Goal: Obtain resource: Download file/media

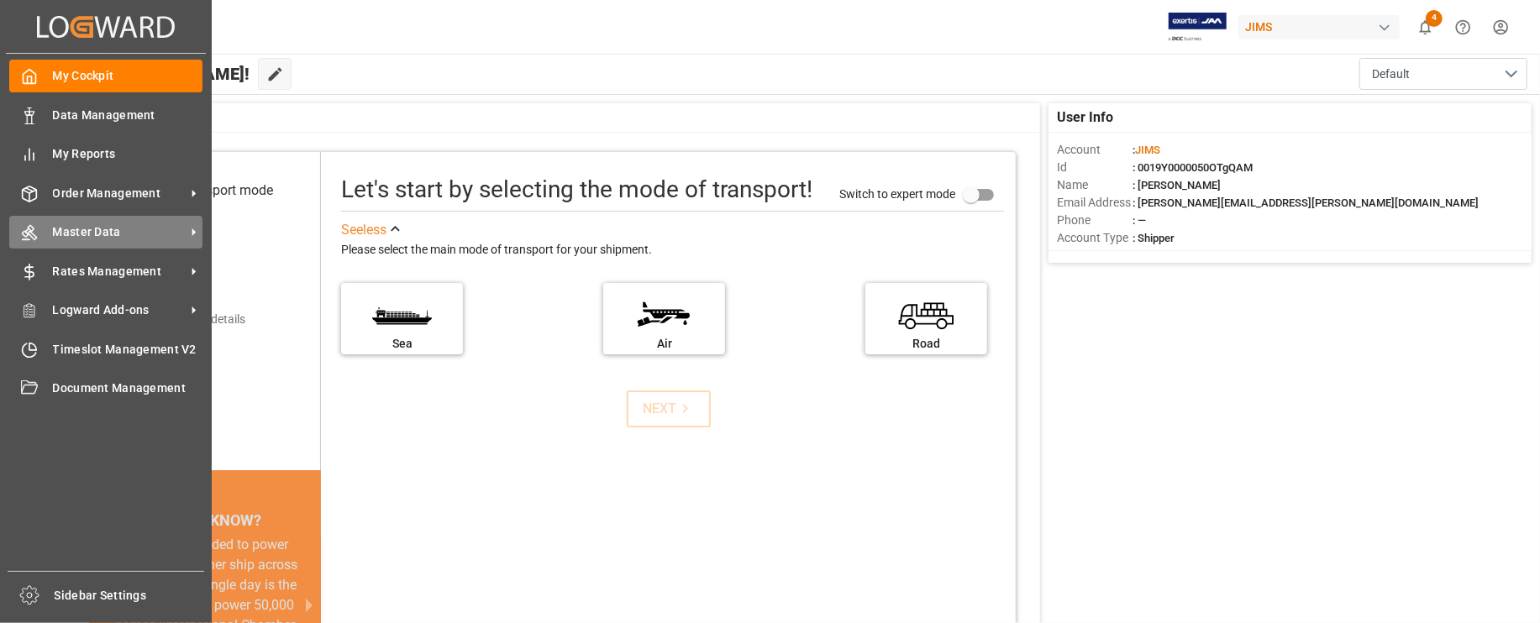
click at [97, 231] on span "Master Data" at bounding box center [119, 232] width 133 height 18
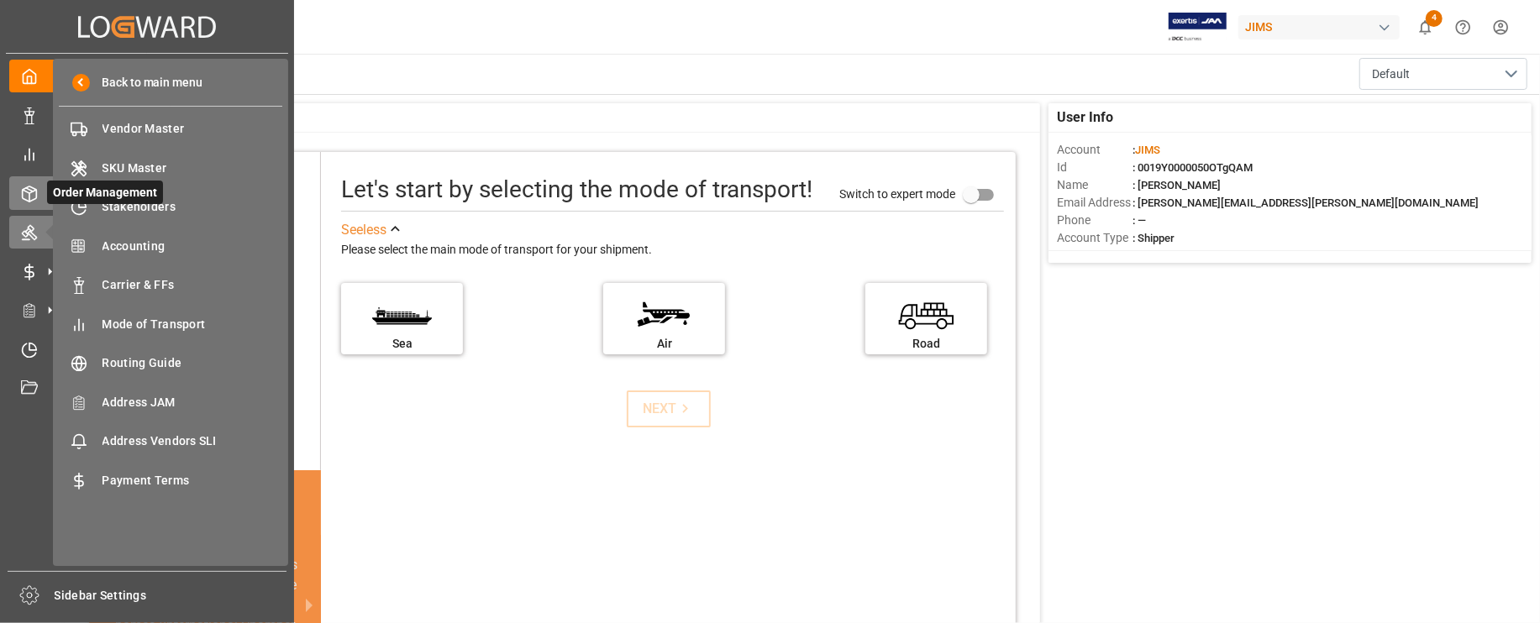
click at [26, 200] on icon at bounding box center [29, 194] width 17 height 17
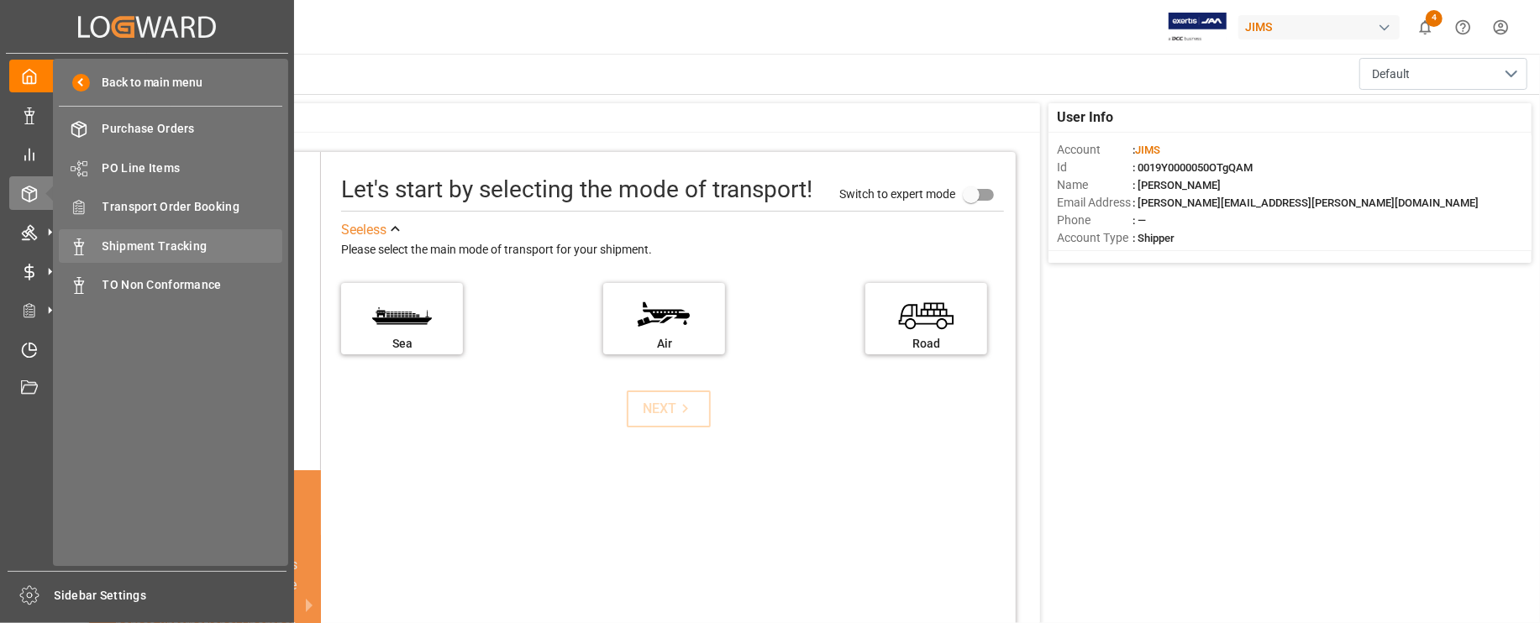
click at [163, 245] on span "Shipment Tracking" at bounding box center [192, 247] width 181 height 18
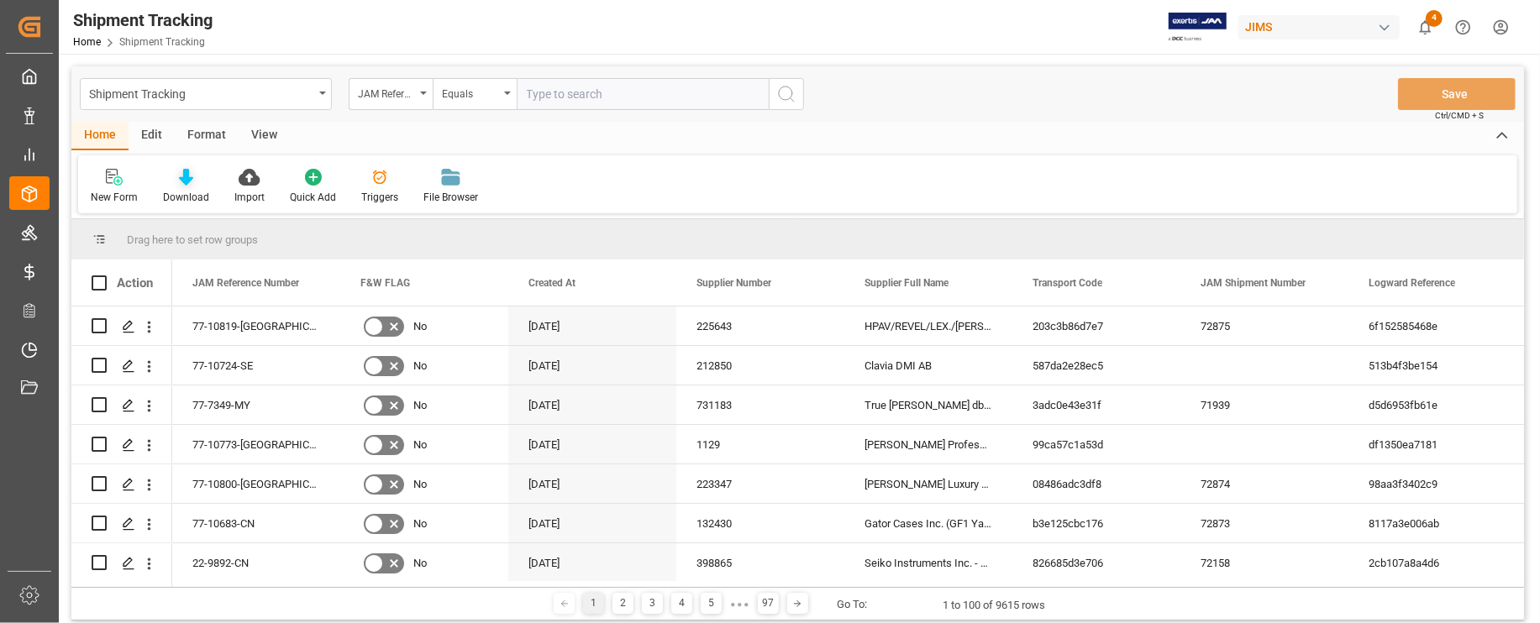
click at [179, 190] on div "Download" at bounding box center [186, 197] width 46 height 15
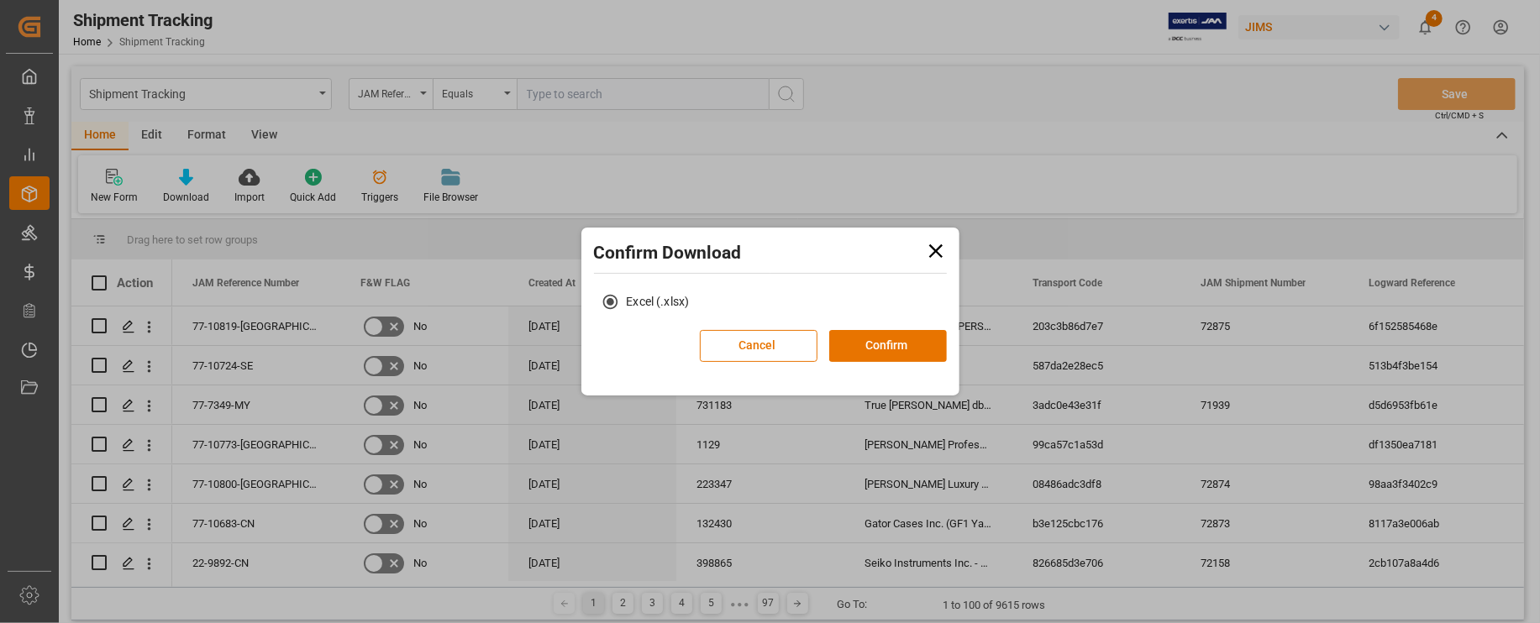
drag, startPoint x: 871, startPoint y: 339, endPoint x: 722, endPoint y: 325, distance: 149.3
click at [871, 339] on button "Confirm" at bounding box center [888, 346] width 118 height 32
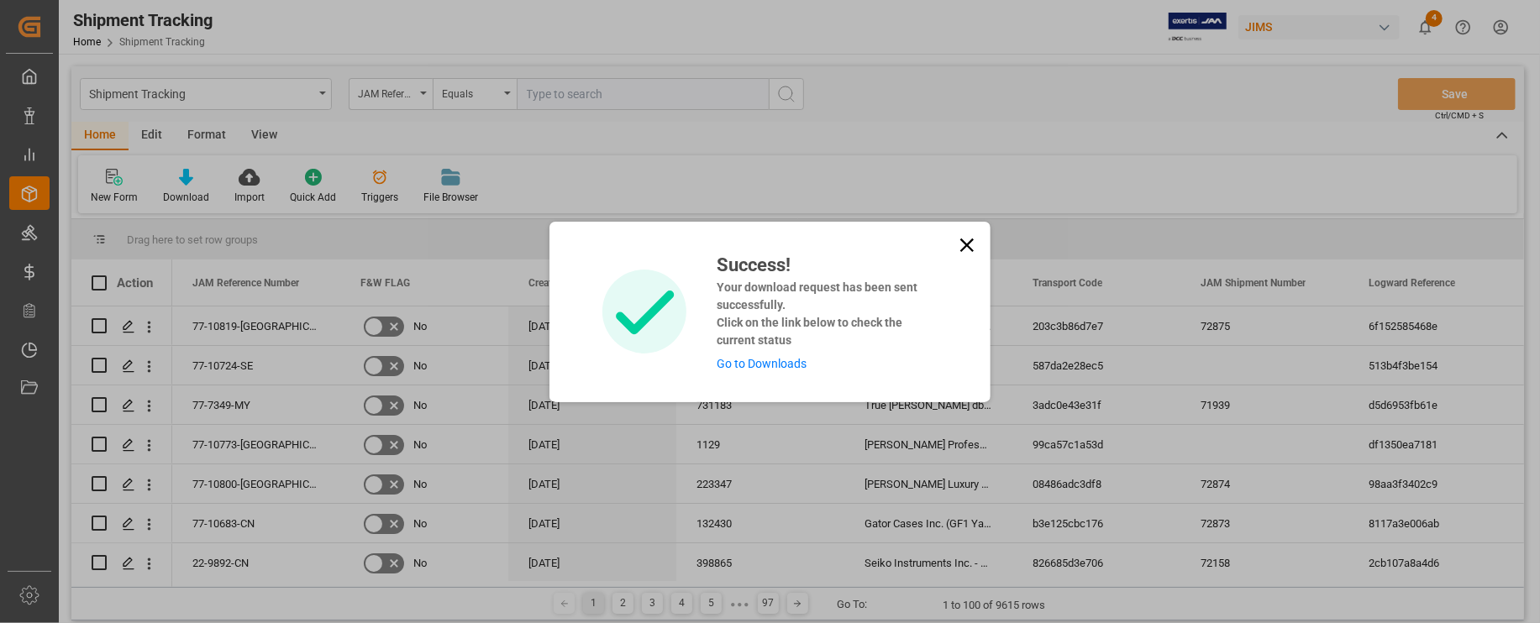
click at [975, 239] on icon at bounding box center [967, 246] width 24 height 24
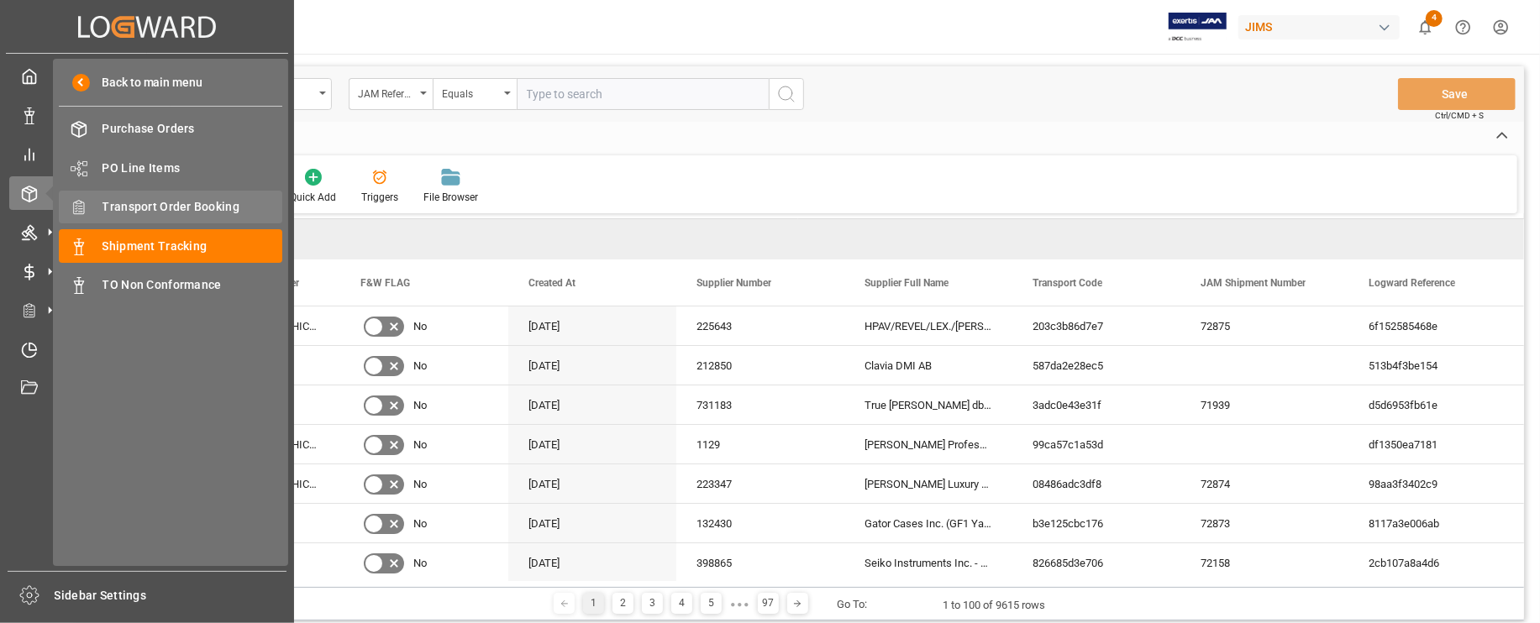
click at [160, 205] on span "Transport Order Booking" at bounding box center [192, 207] width 181 height 18
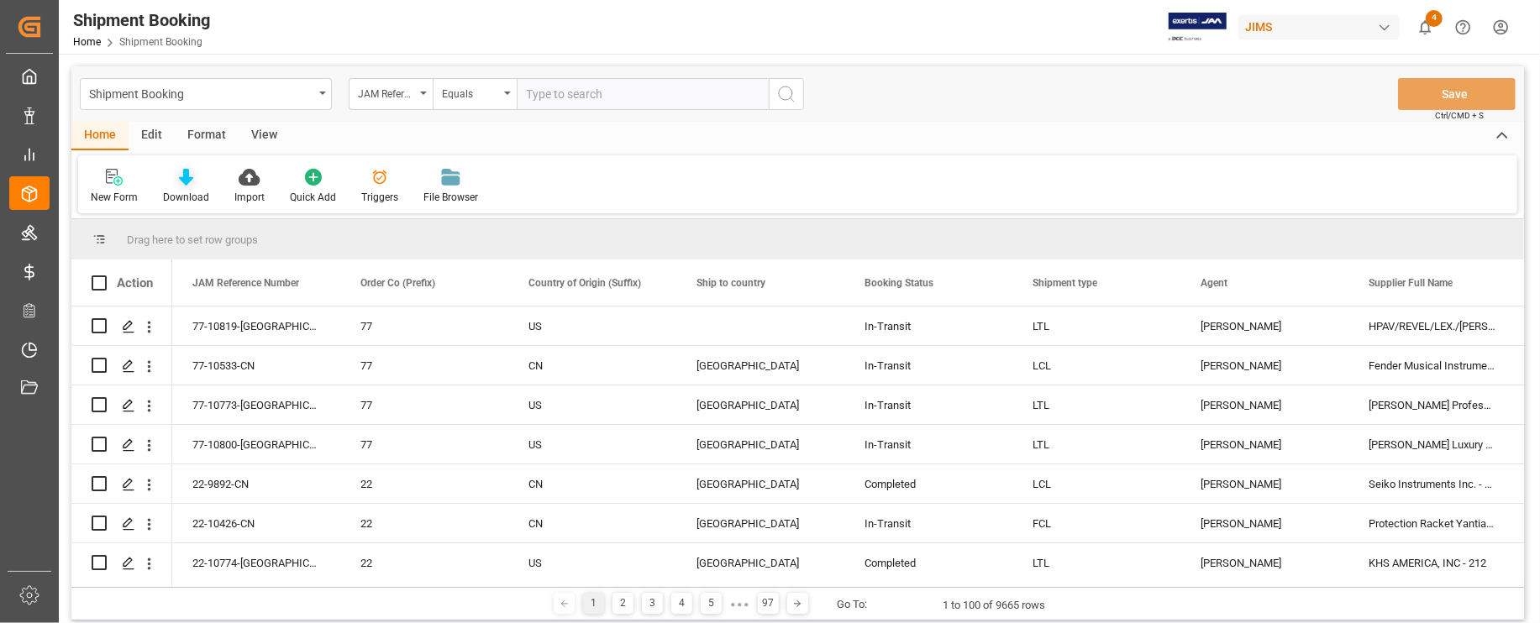
click at [174, 185] on div at bounding box center [186, 177] width 46 height 18
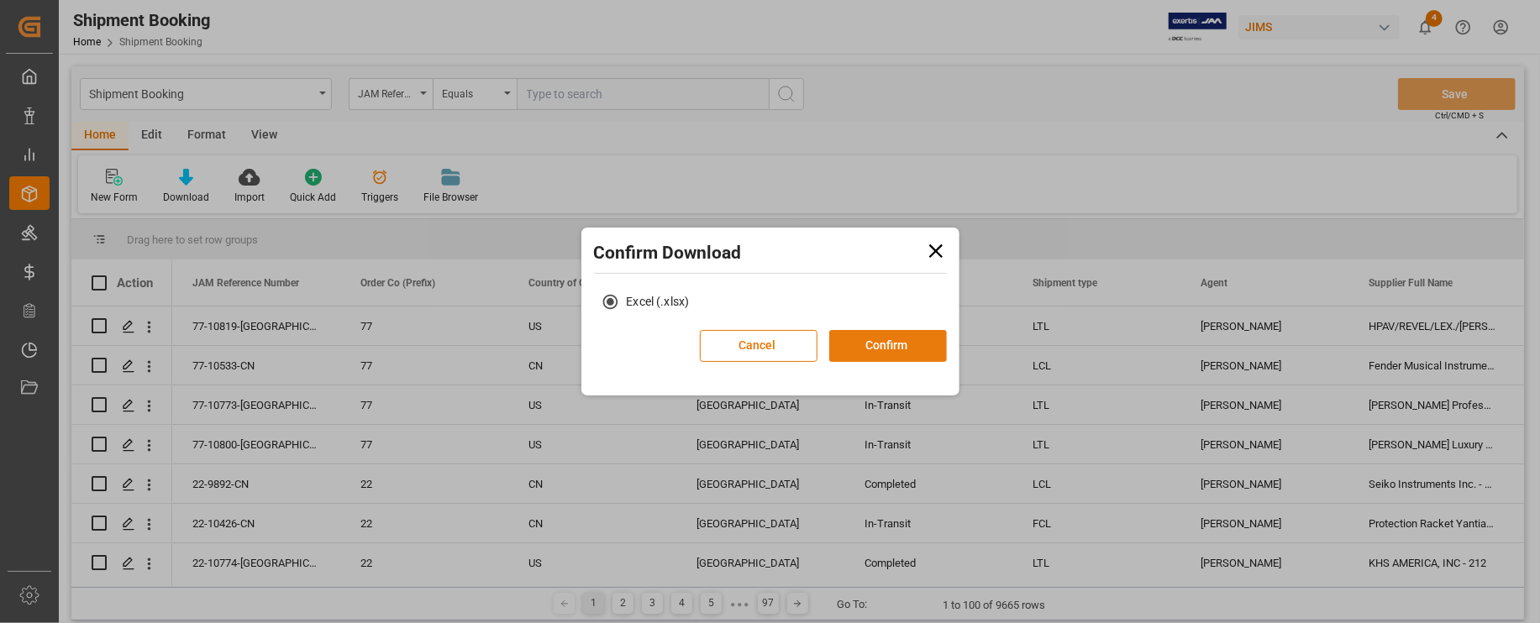
click at [882, 341] on button "Confirm" at bounding box center [888, 346] width 118 height 32
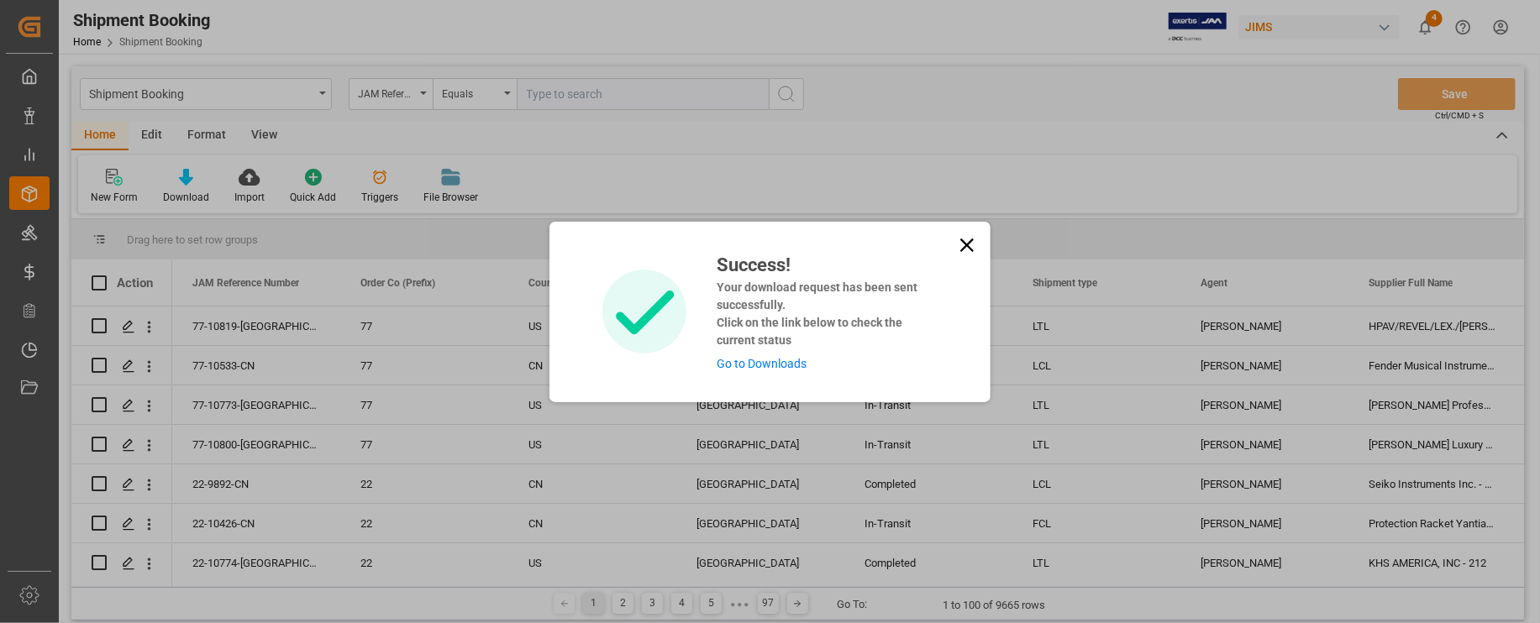
click at [969, 248] on icon at bounding box center [966, 244] width 13 height 13
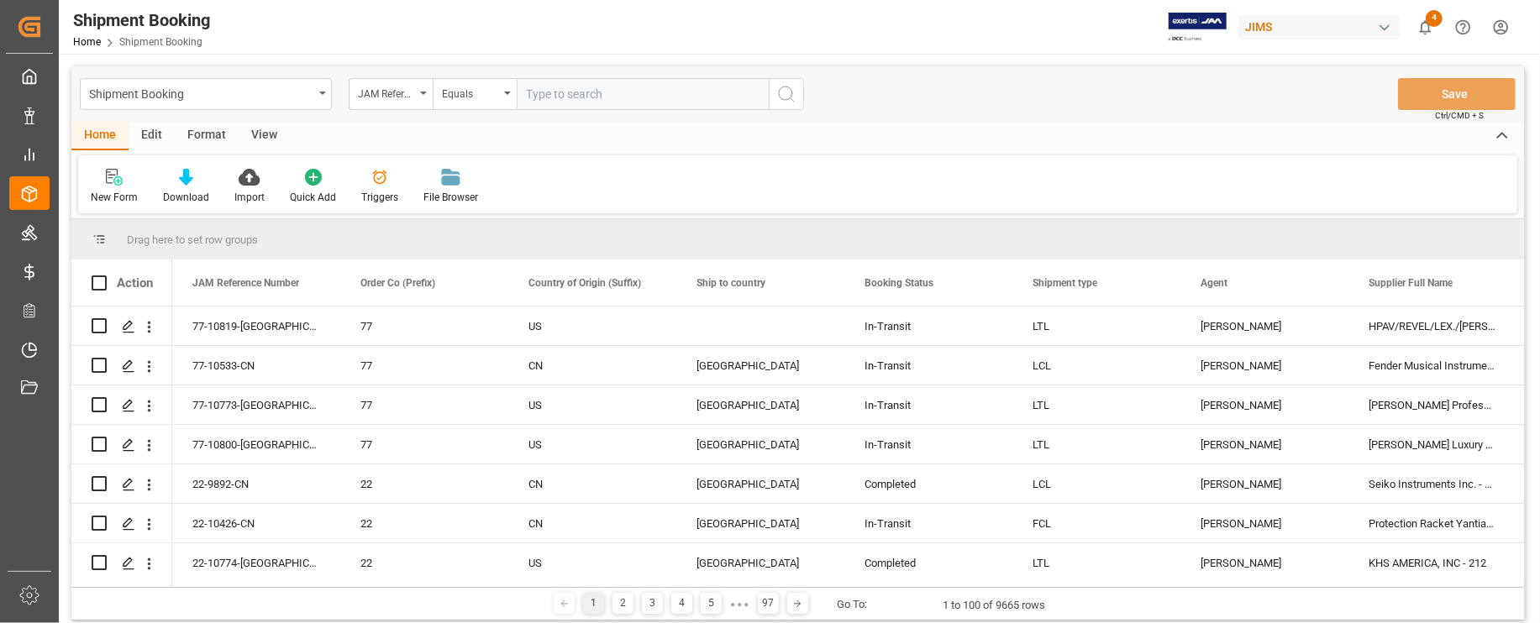
click at [1433, 29] on icon "show 4 new notifications" at bounding box center [1425, 27] width 18 height 18
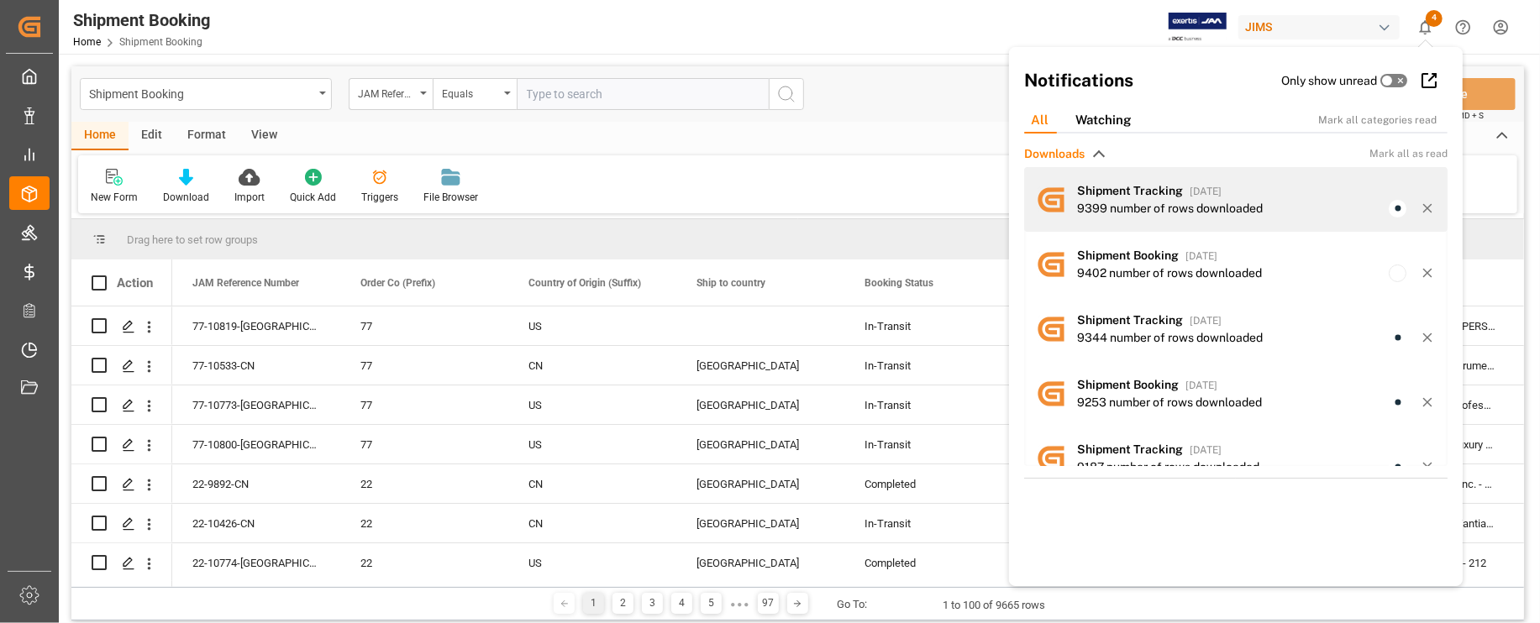
click at [1149, 194] on span "Shipment Tracking" at bounding box center [1130, 190] width 106 height 13
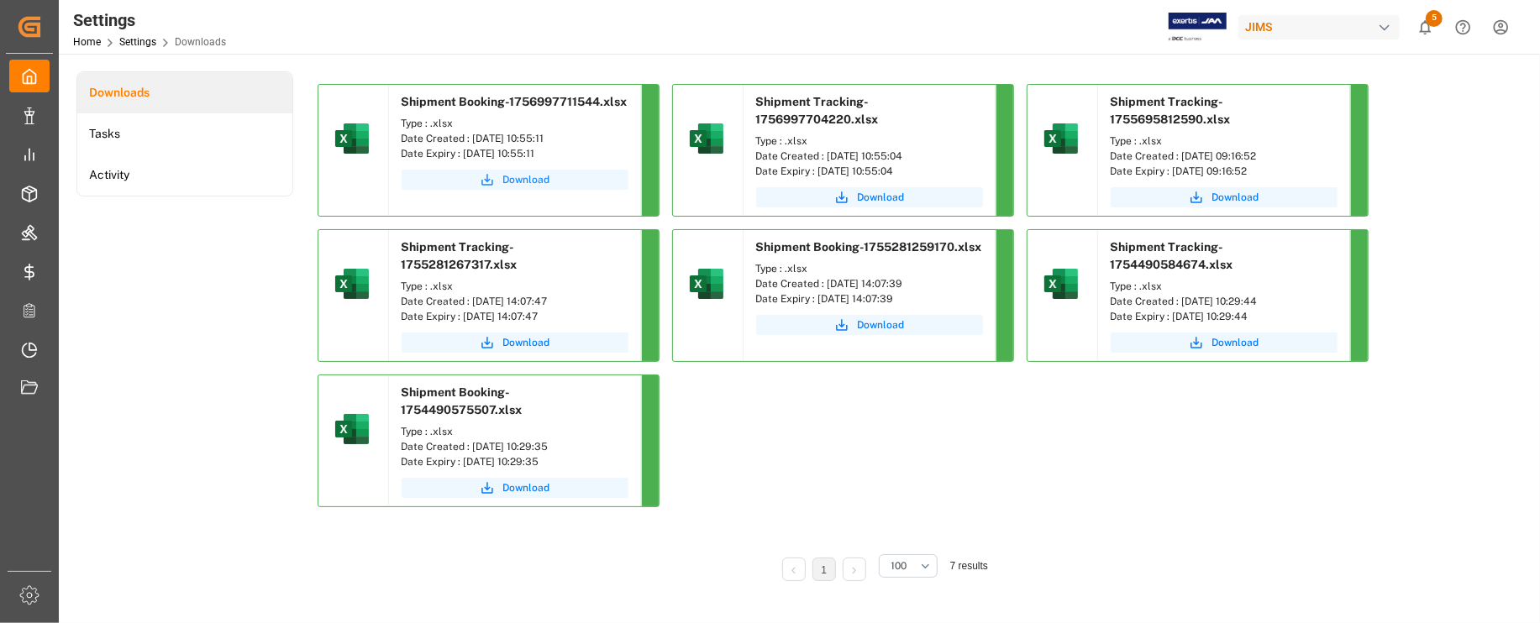
click at [517, 173] on span "Download" at bounding box center [526, 179] width 47 height 15
click at [871, 197] on span "Download" at bounding box center [881, 197] width 47 height 15
click at [517, 173] on span "Download" at bounding box center [526, 179] width 47 height 15
